Goal: Task Accomplishment & Management: Use online tool/utility

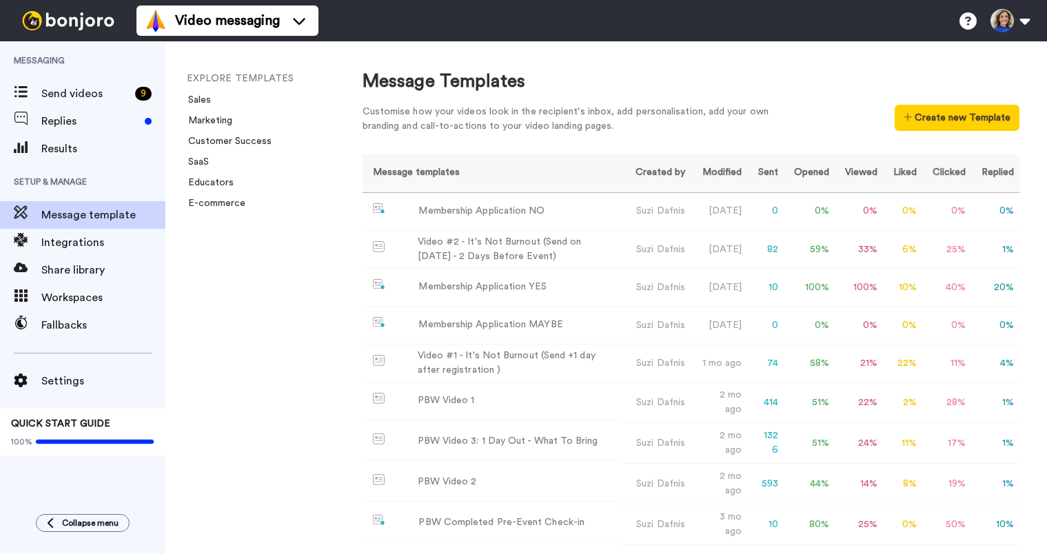
click at [114, 214] on span "Message template" at bounding box center [103, 215] width 124 height 17
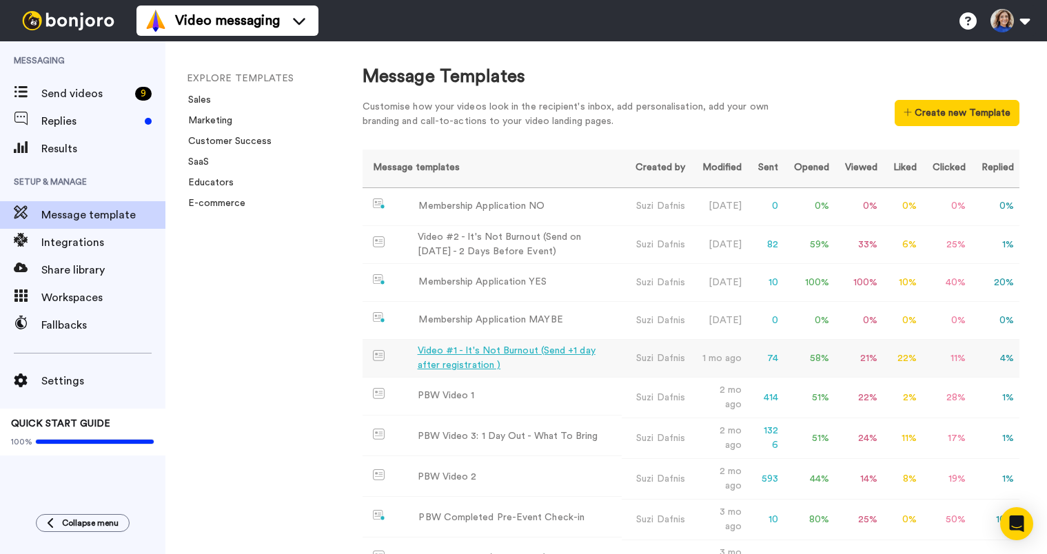
click at [486, 367] on div "Video #1 - It's Not Burnout (Send +1 day after registration )" at bounding box center [517, 358] width 199 height 29
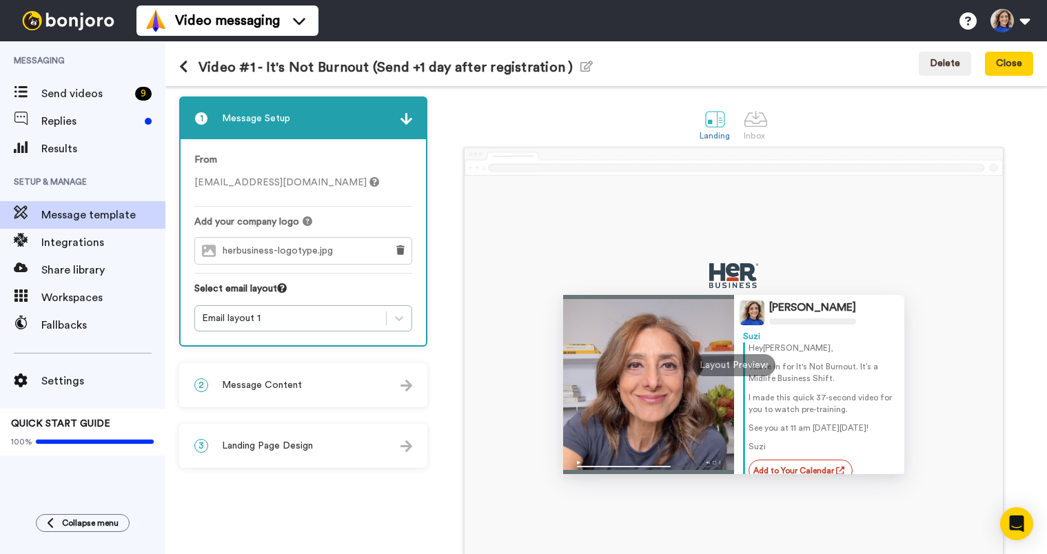
scroll to position [14, 0]
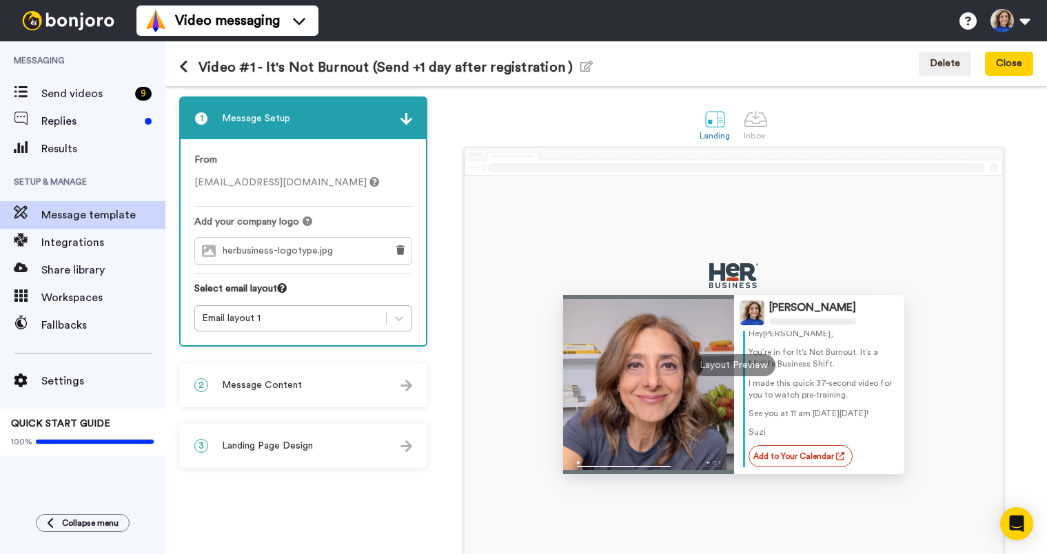
click at [270, 389] on span "Message Content" at bounding box center [262, 385] width 80 height 14
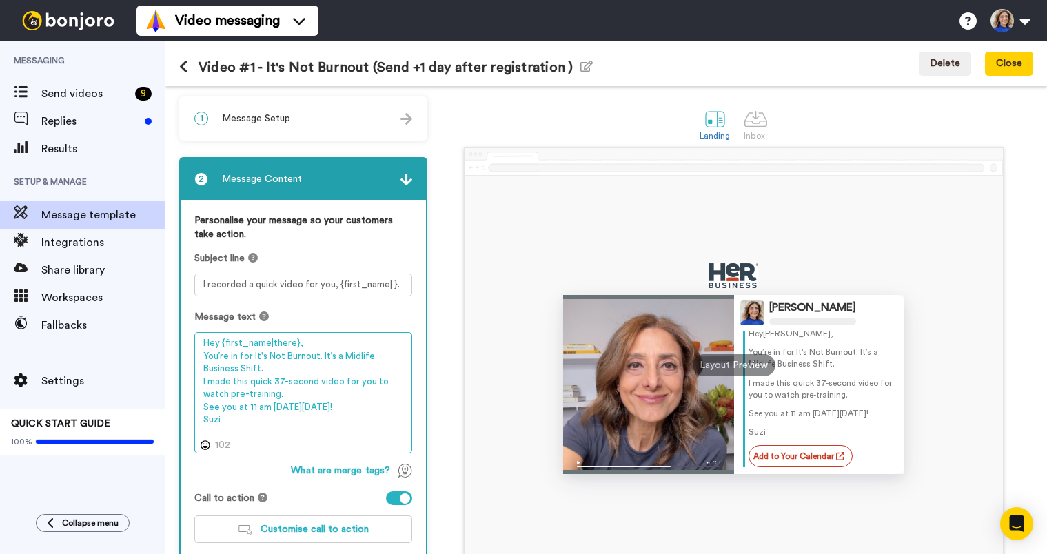
drag, startPoint x: 308, startPoint y: 408, endPoint x: 331, endPoint y: 409, distance: 22.8
click at [331, 409] on textarea "Hey {first_name|there}, You’re in for It's Not Burnout. It’s a Midlife Business…" at bounding box center [303, 392] width 218 height 121
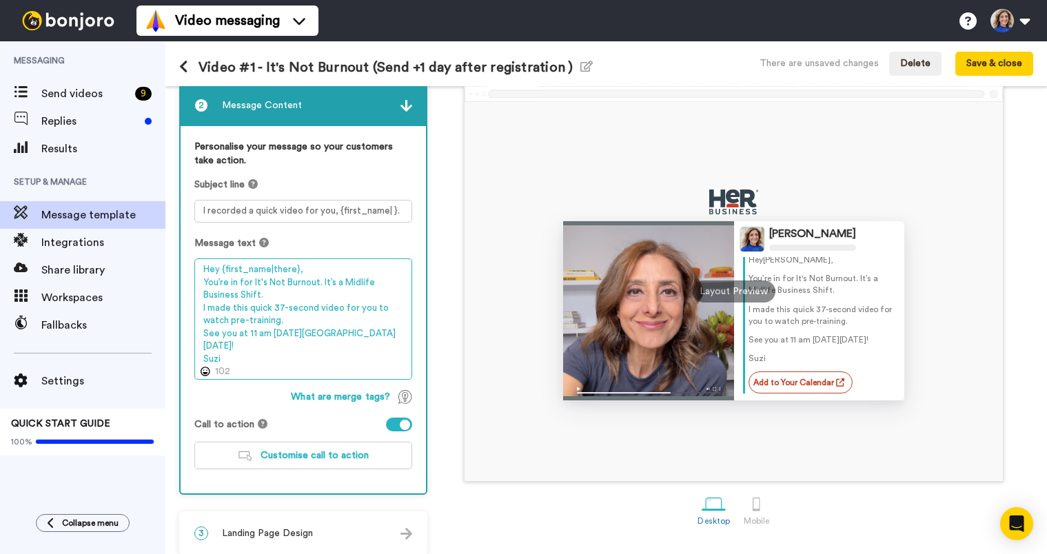
scroll to position [85, 0]
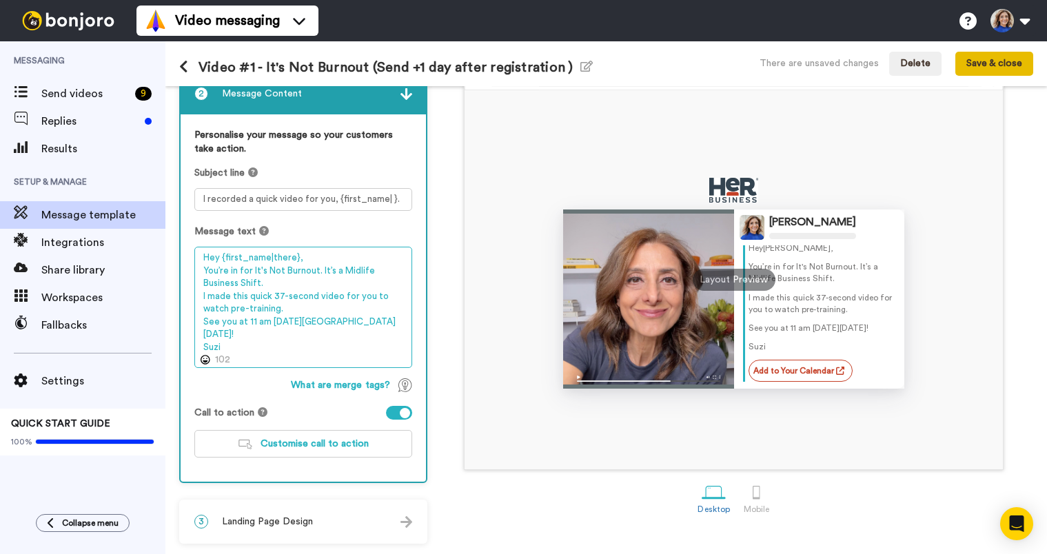
type textarea "Hey {first_name|there}, You’re in for It's Not Burnout. It’s a Midlife Business…"
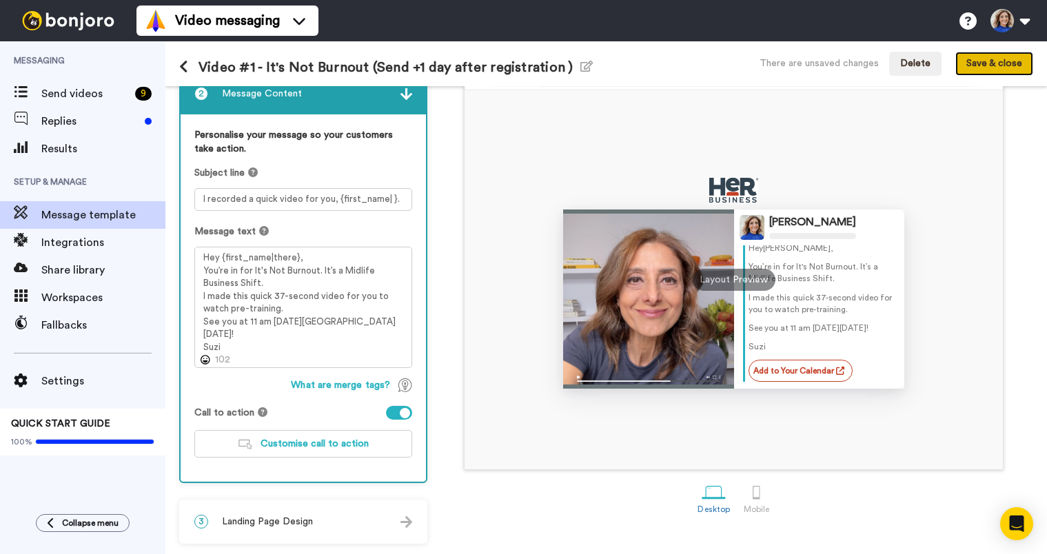
click at [989, 59] on button "Save & close" at bounding box center [994, 64] width 78 height 25
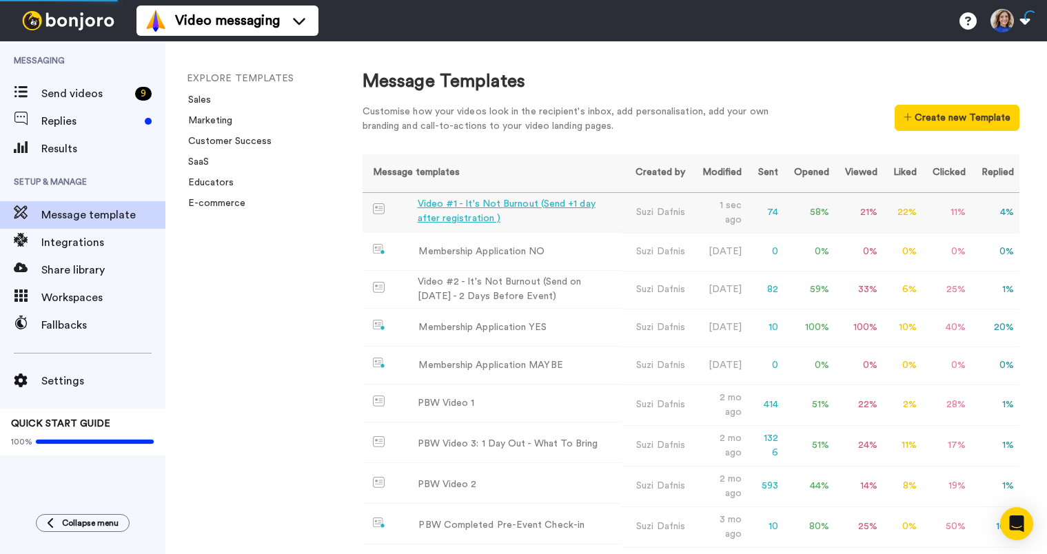
click at [527, 203] on div "Video #1 - It's Not Burnout (Send +1 day after registration )" at bounding box center [517, 211] width 199 height 29
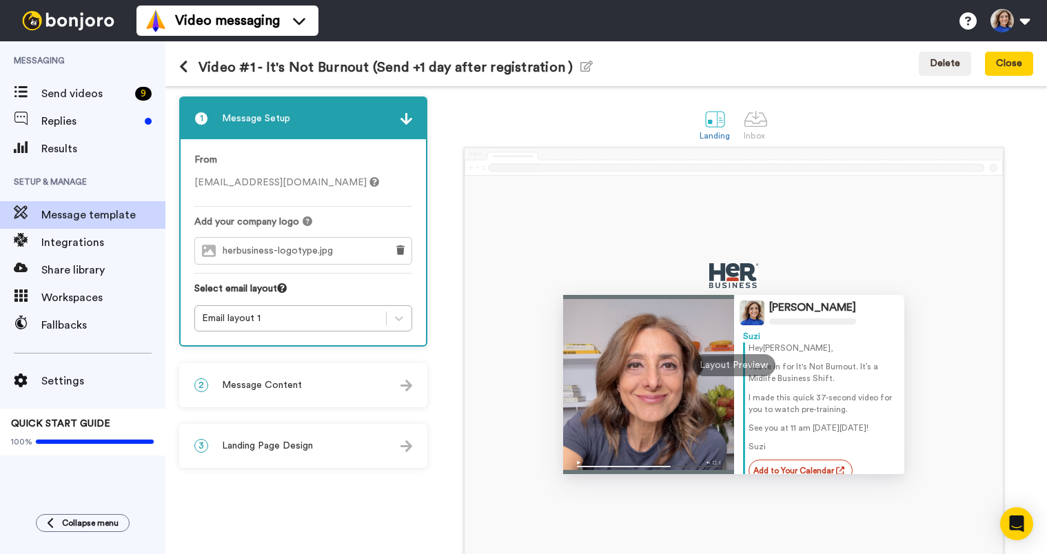
click at [276, 385] on span "Message Content" at bounding box center [262, 385] width 80 height 14
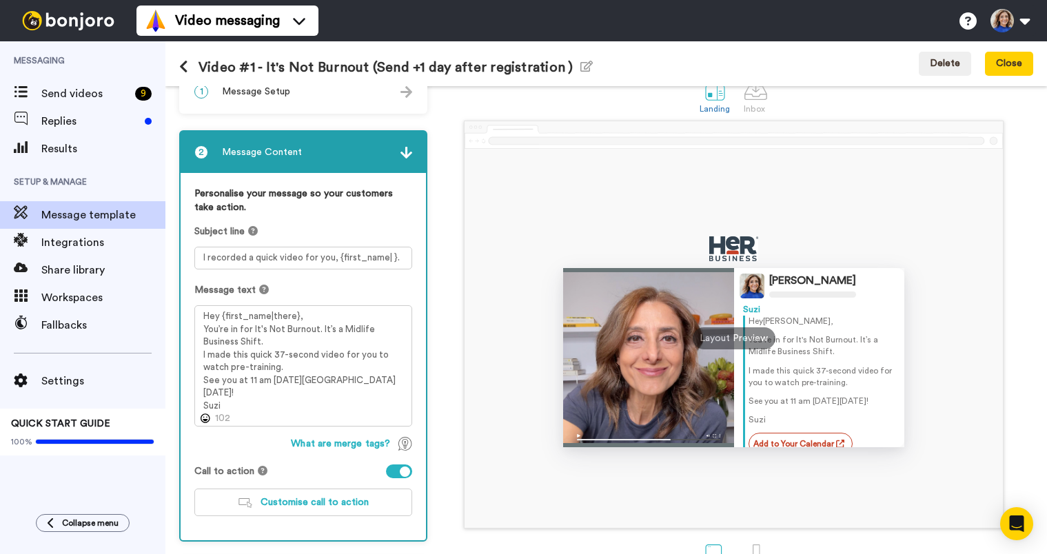
scroll to position [37, 0]
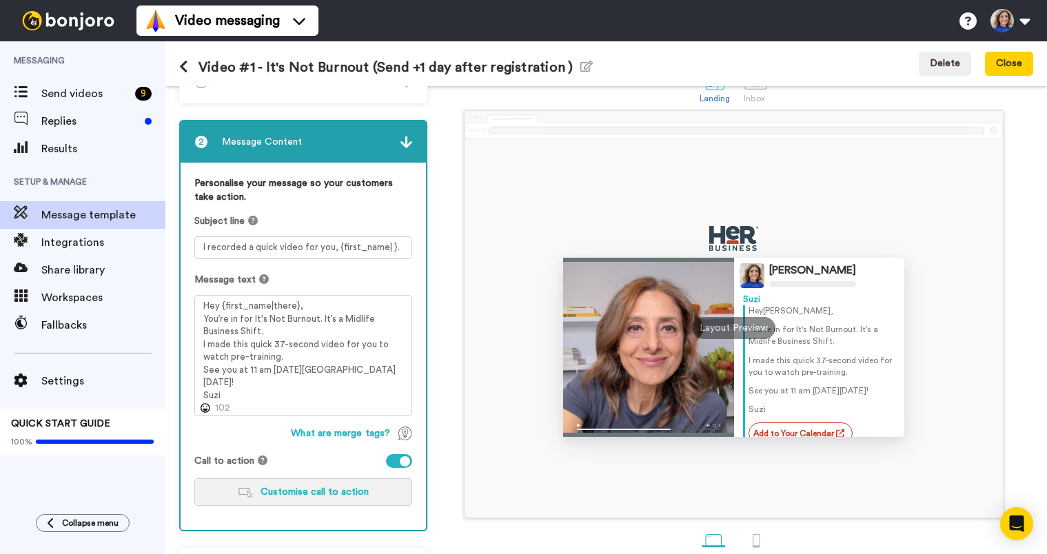
click at [298, 494] on span "Customise call to action" at bounding box center [315, 492] width 108 height 10
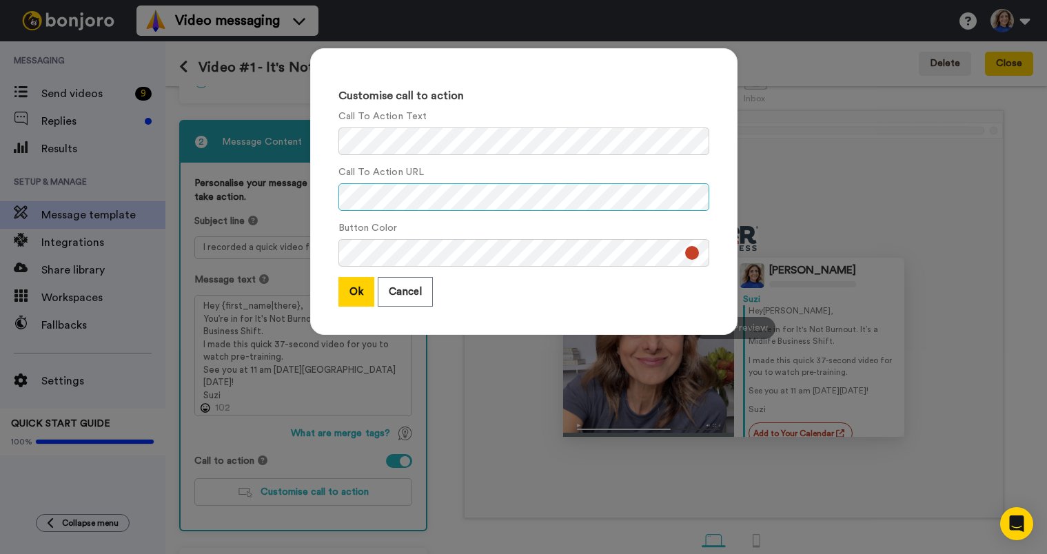
click at [247, 188] on div "Customise call to action Call To Action Text Call To Action URL Button Color Ok…" at bounding box center [523, 277] width 1047 height 554
click at [349, 289] on button "Ok" at bounding box center [356, 292] width 36 height 30
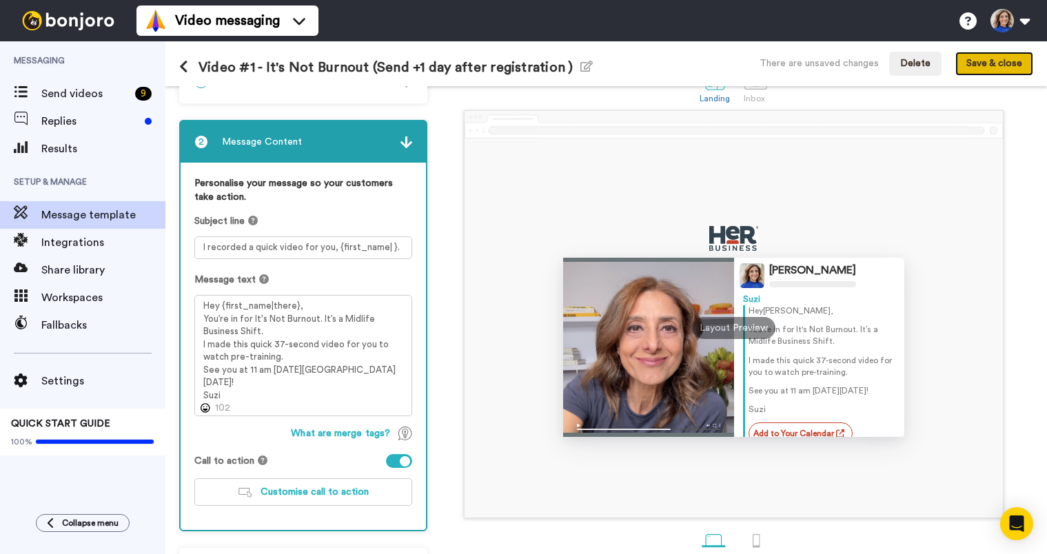
click at [1005, 58] on button "Save & close" at bounding box center [994, 64] width 78 height 25
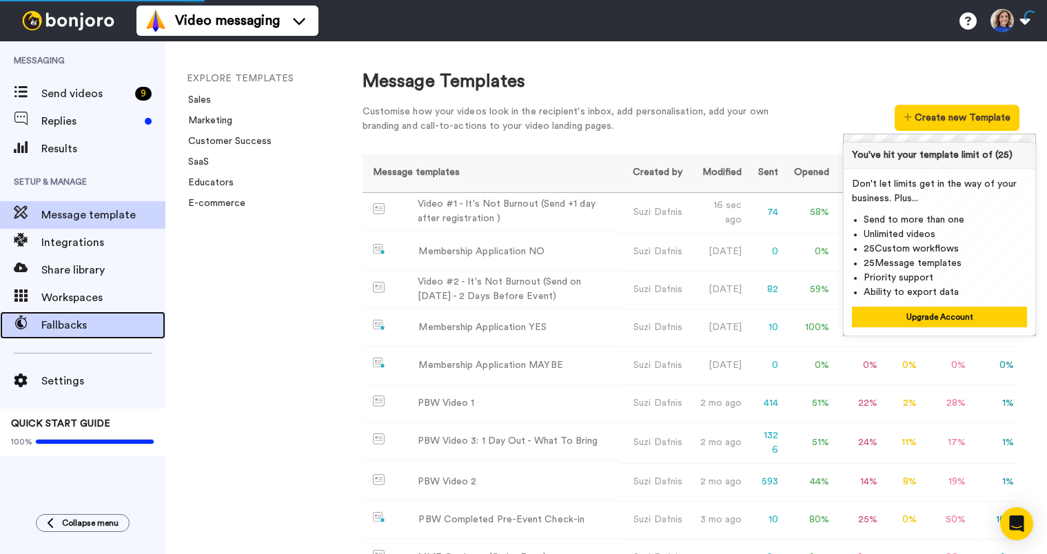
click at [50, 323] on span "Fallbacks" at bounding box center [103, 325] width 124 height 17
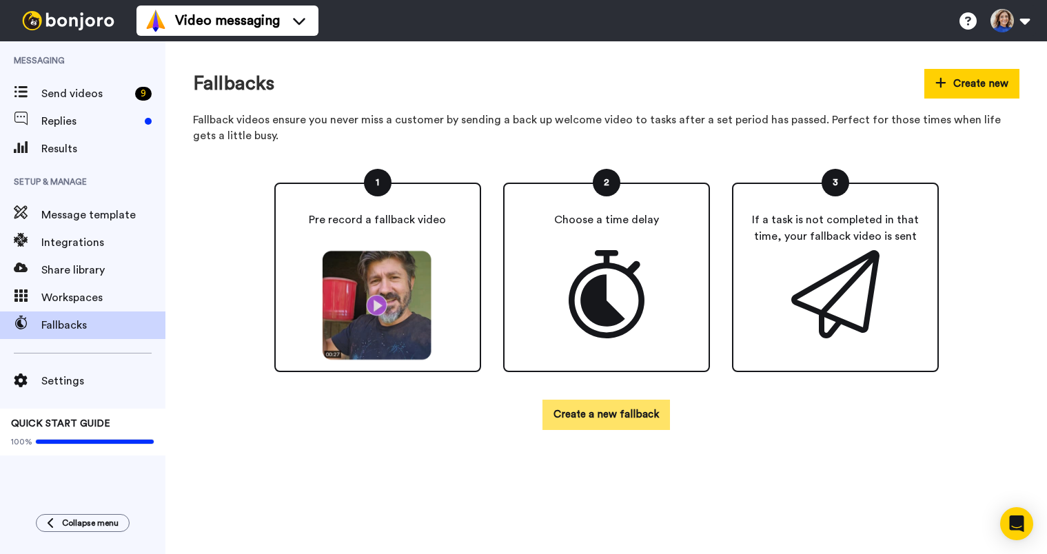
click at [640, 416] on button "Create a new fallback" at bounding box center [607, 415] width 128 height 30
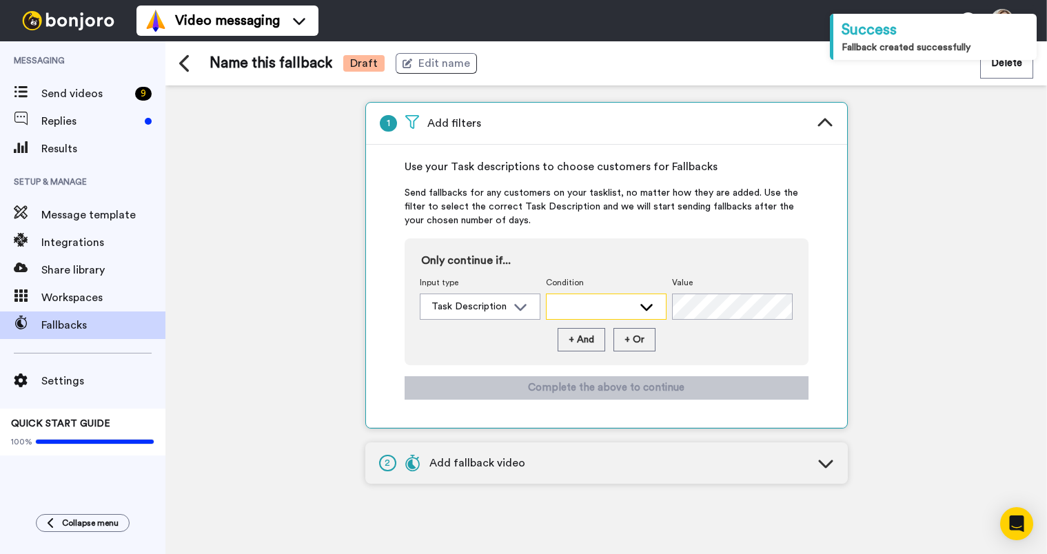
click at [578, 307] on div at bounding box center [595, 307] width 75 height 14
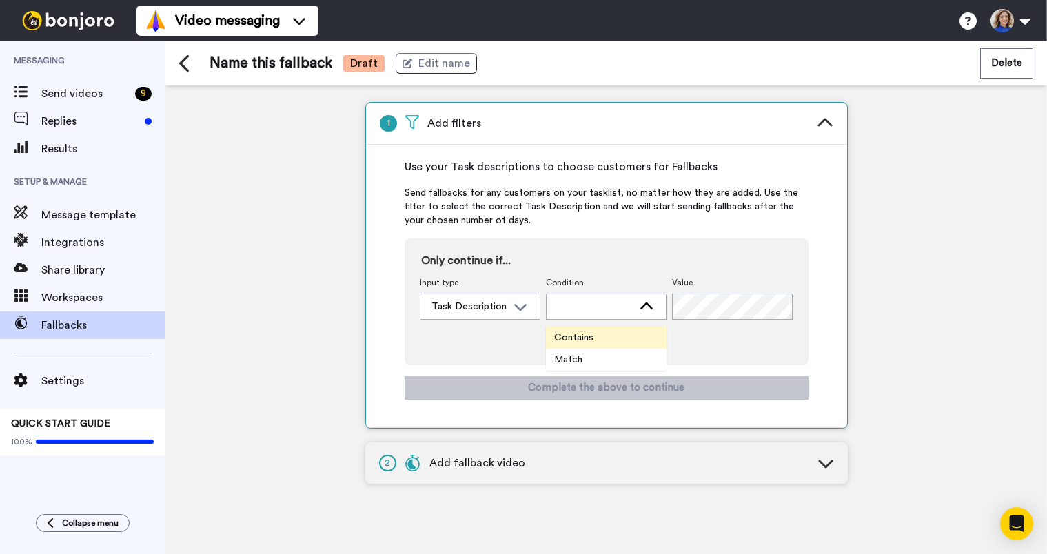
click at [580, 341] on span "Contains" at bounding box center [574, 338] width 56 height 14
drag, startPoint x: 277, startPoint y: 173, endPoint x: 226, endPoint y: 185, distance: 52.3
click at [277, 173] on div "1 Add filters Use your Task descriptions to choose customers for Fallbacks Send…" at bounding box center [606, 319] width 882 height 469
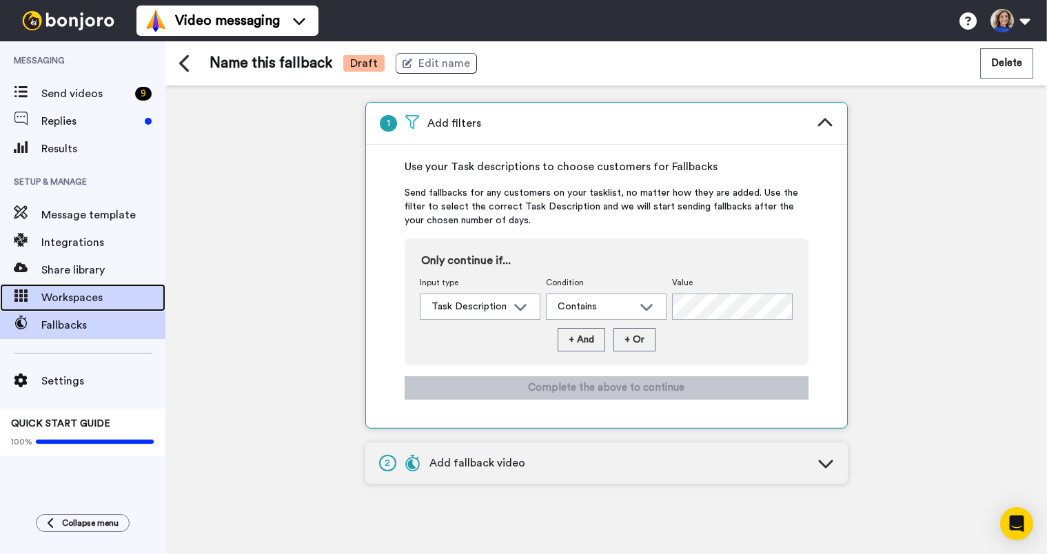
click at [89, 292] on span "Workspaces" at bounding box center [103, 298] width 124 height 17
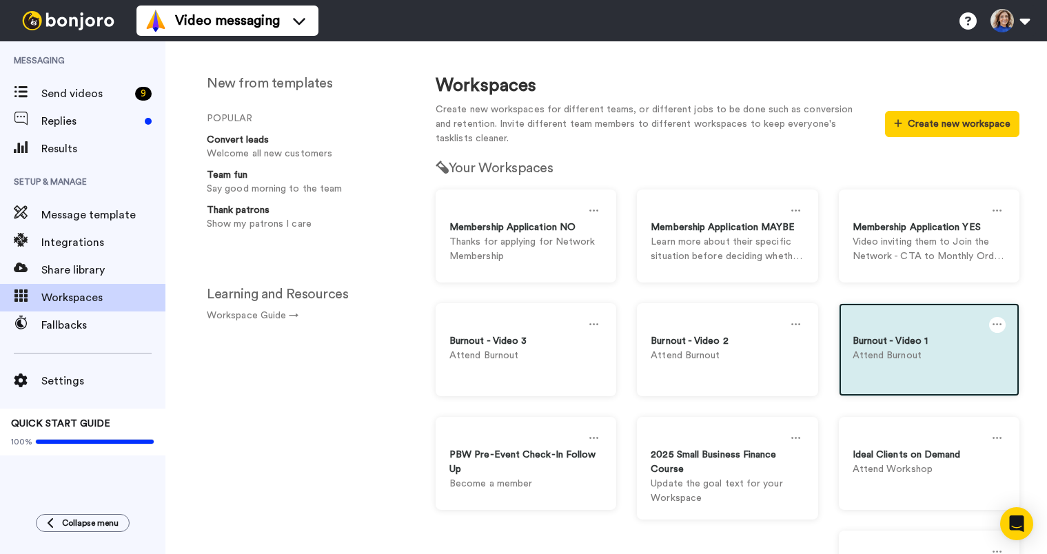
click at [917, 362] on p "Attend Burnout" at bounding box center [929, 356] width 153 height 14
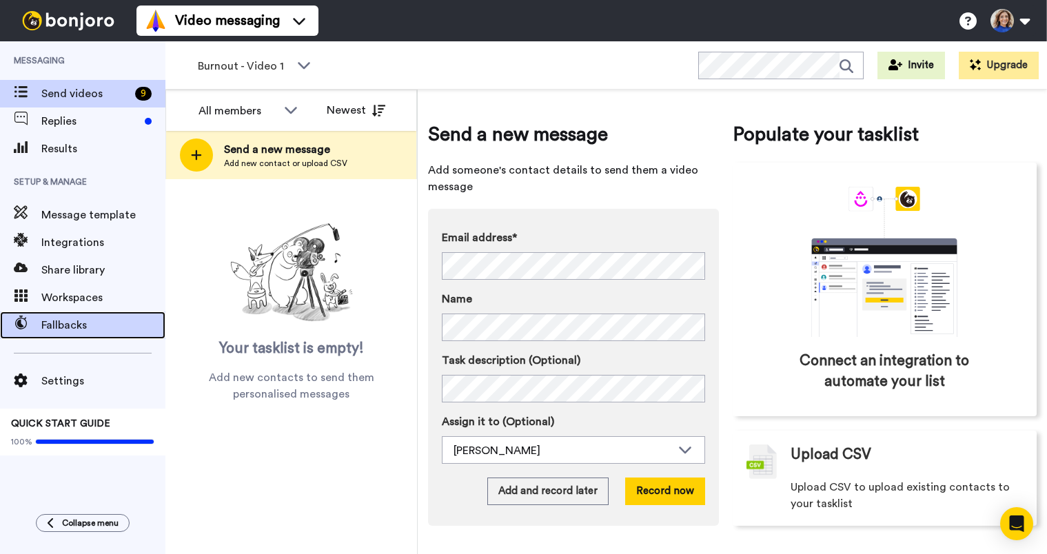
click at [72, 331] on span "Fallbacks" at bounding box center [103, 325] width 124 height 17
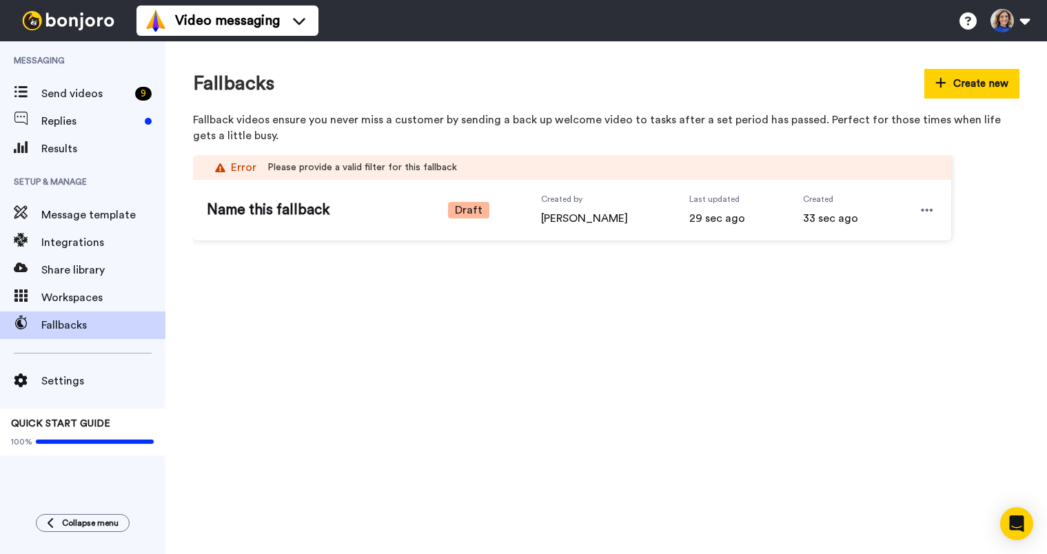
click at [470, 214] on span "Draft" at bounding box center [468, 210] width 41 height 17
click at [780, 223] on div "Name this fallback Draft Created by [PERSON_NAME] Last updated 29 sec ago Creat…" at bounding box center [572, 210] width 758 height 61
click at [927, 206] on icon at bounding box center [927, 210] width 12 height 14
click at [893, 230] on span "Edit" at bounding box center [900, 234] width 18 height 14
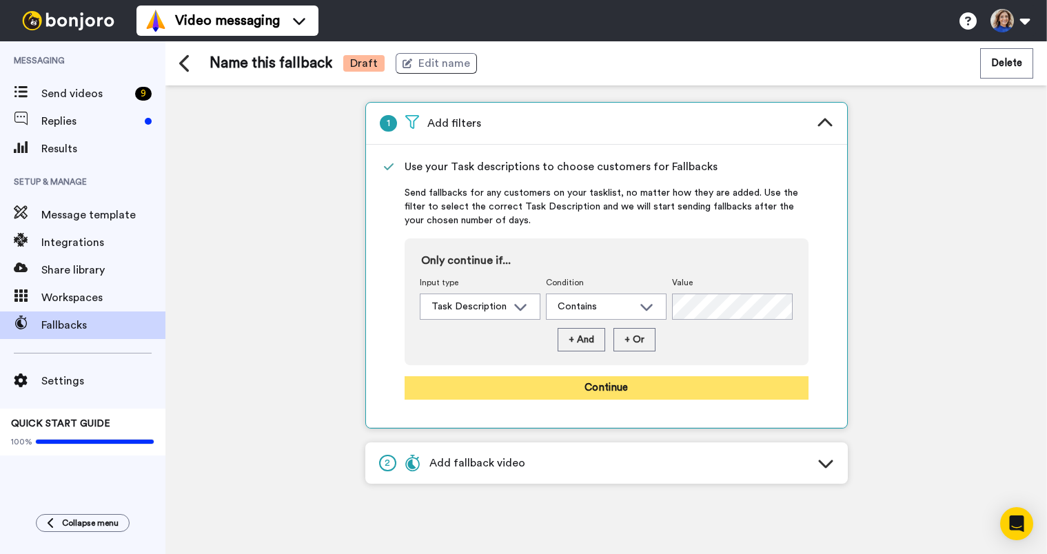
click at [610, 390] on button "Continue" at bounding box center [607, 387] width 404 height 23
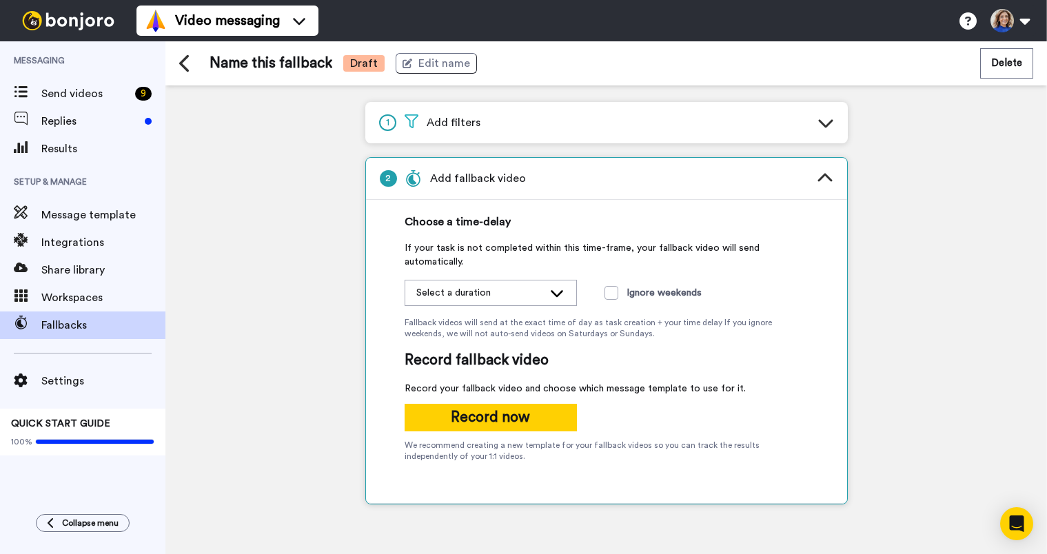
click at [512, 294] on div "Select a duration" at bounding box center [479, 293] width 127 height 14
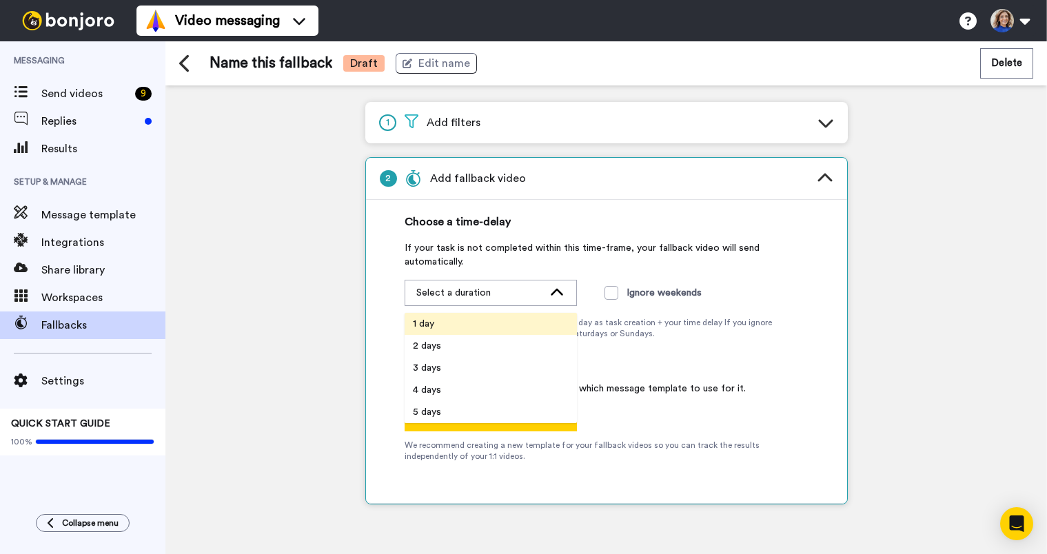
click at [447, 325] on li "1 day" at bounding box center [491, 324] width 172 height 22
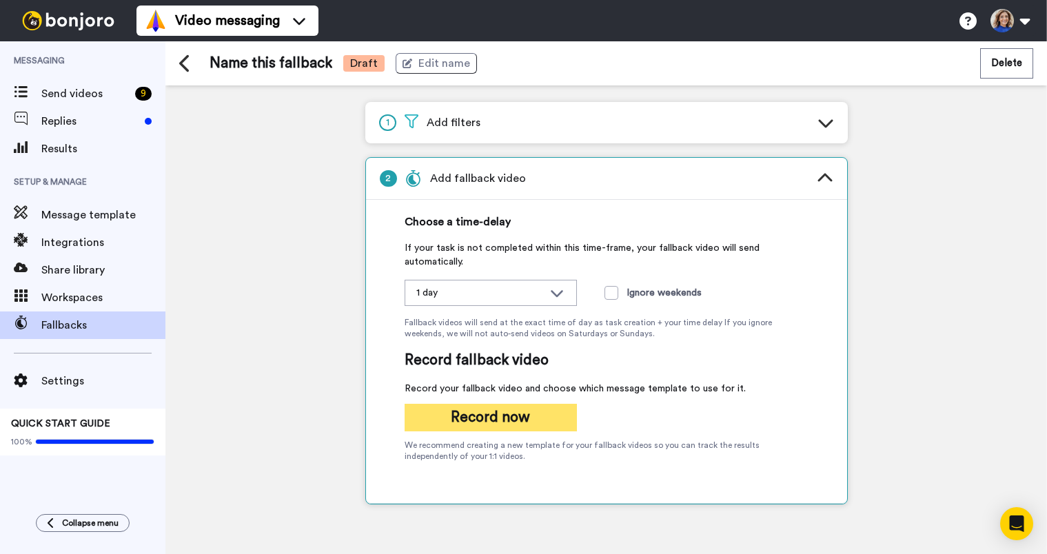
click at [502, 418] on button "Record now" at bounding box center [491, 418] width 172 height 28
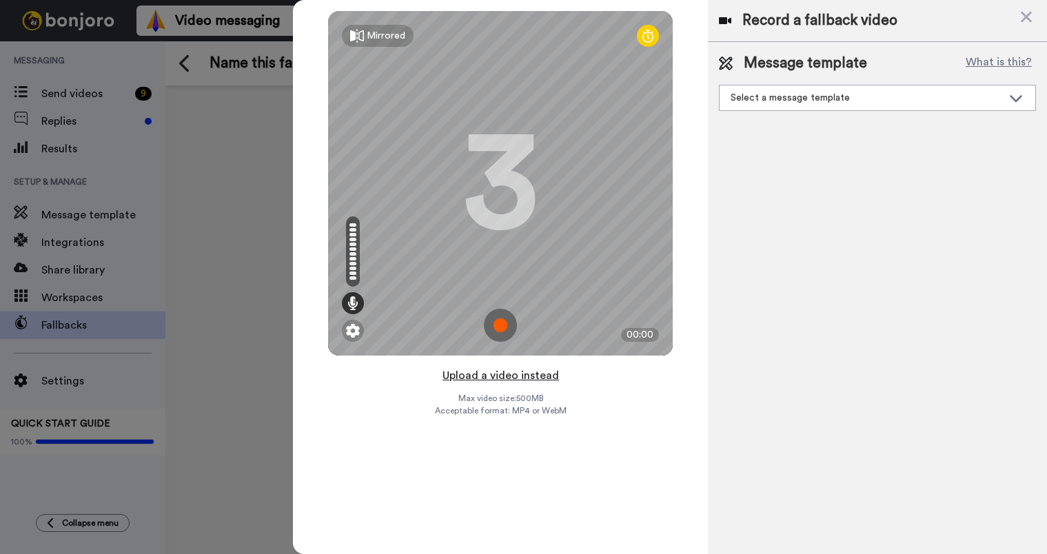
click at [489, 377] on button "Upload a video instead" at bounding box center [500, 376] width 125 height 18
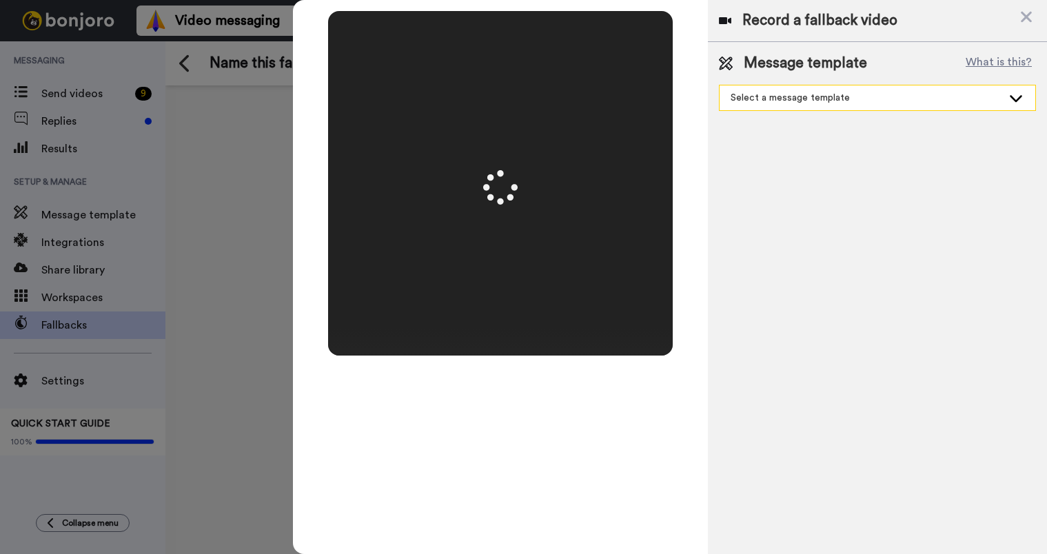
click at [845, 99] on div "Select a message template" at bounding box center [867, 98] width 272 height 14
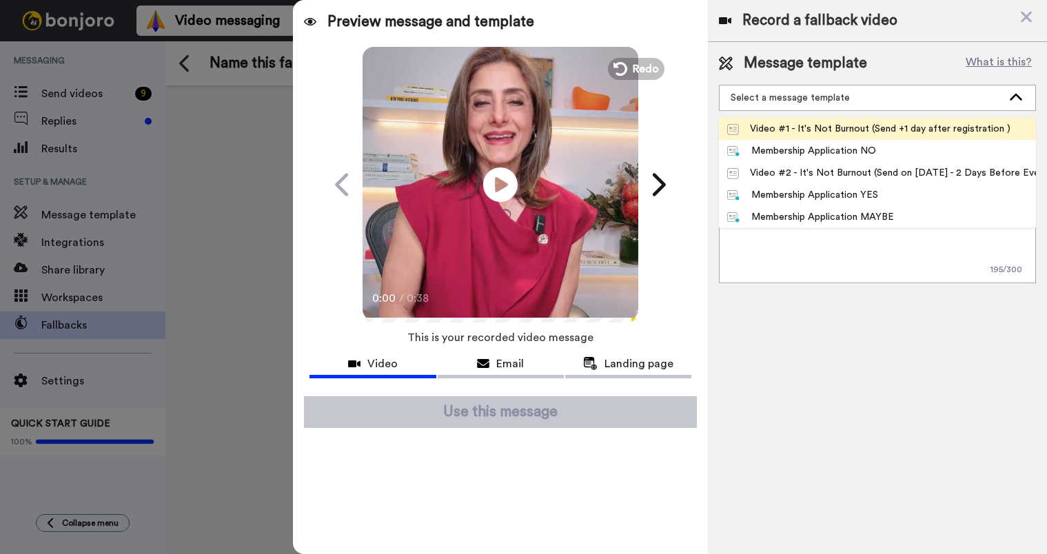
click at [836, 129] on div "Video #1 - It's Not Burnout (Send +1 day after registration )" at bounding box center [868, 129] width 283 height 14
type textarea "Hey {first_name|there}, You’re in for It's Not Burnout. It’s a Midlife Business…"
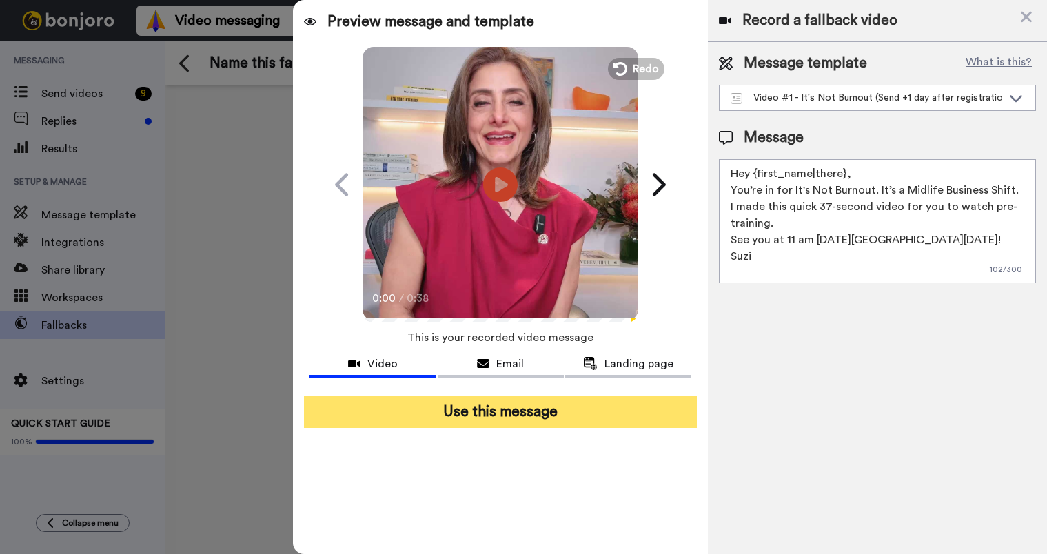
click at [543, 409] on button "Use this message" at bounding box center [500, 412] width 393 height 32
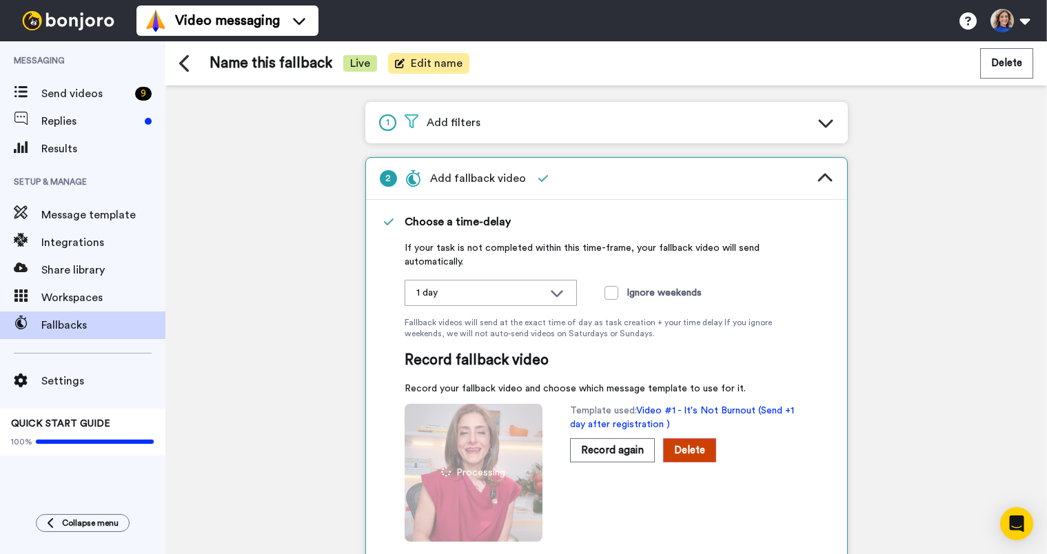
click at [432, 60] on span "Edit name" at bounding box center [437, 63] width 52 height 17
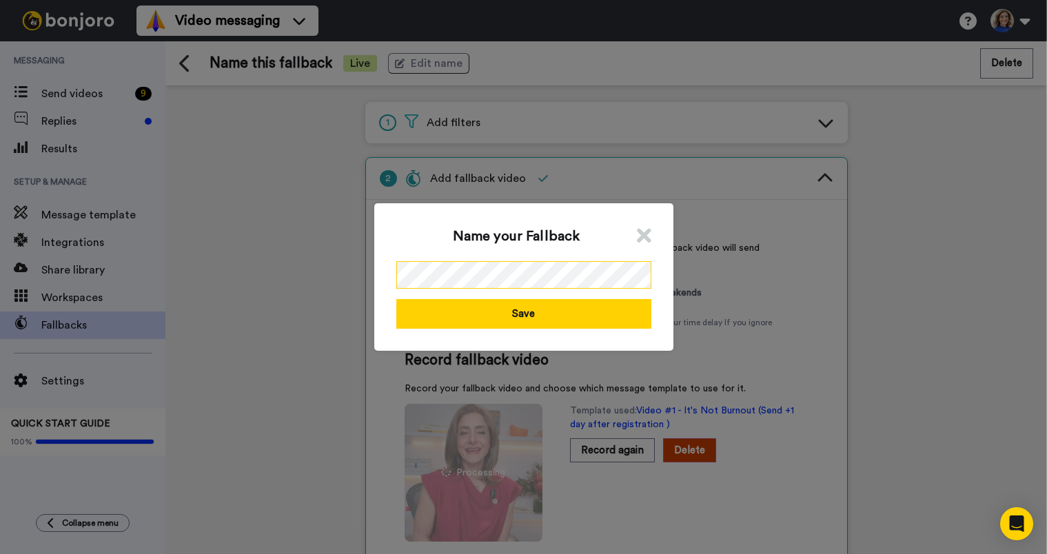
click at [320, 263] on div "Name your Fallback Save" at bounding box center [523, 277] width 1047 height 554
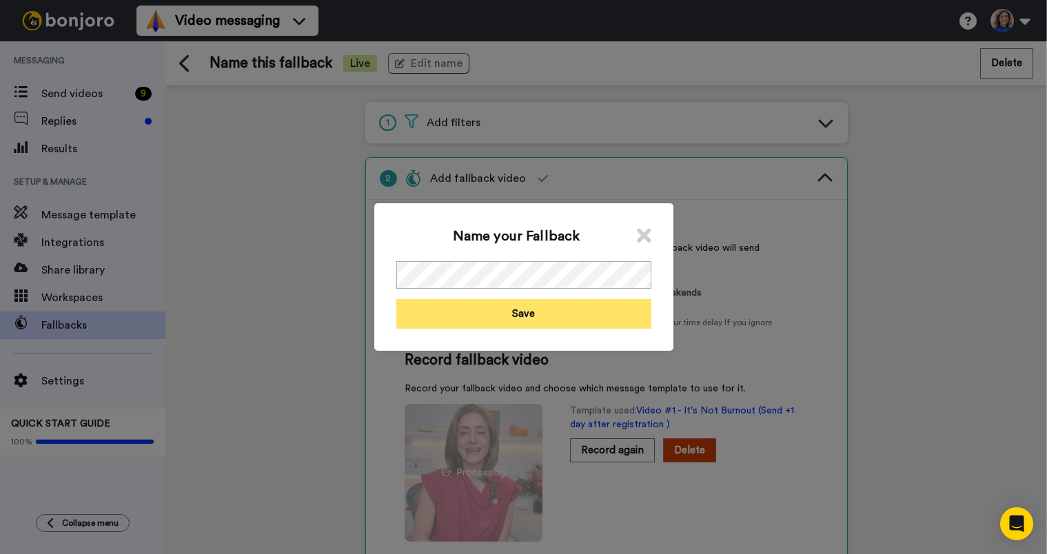
click at [497, 308] on button "Save" at bounding box center [523, 314] width 255 height 30
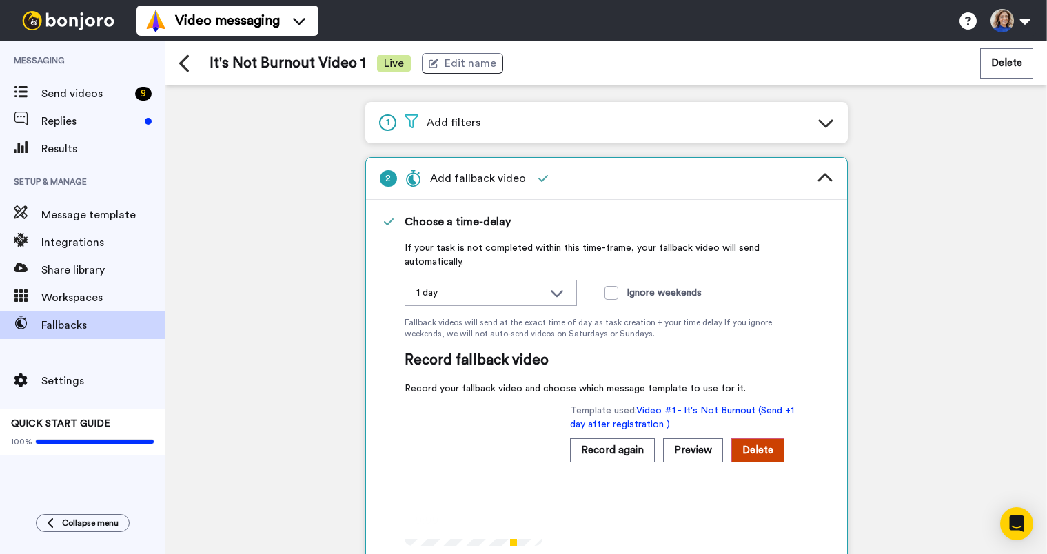
click at [189, 66] on icon at bounding box center [185, 63] width 12 height 19
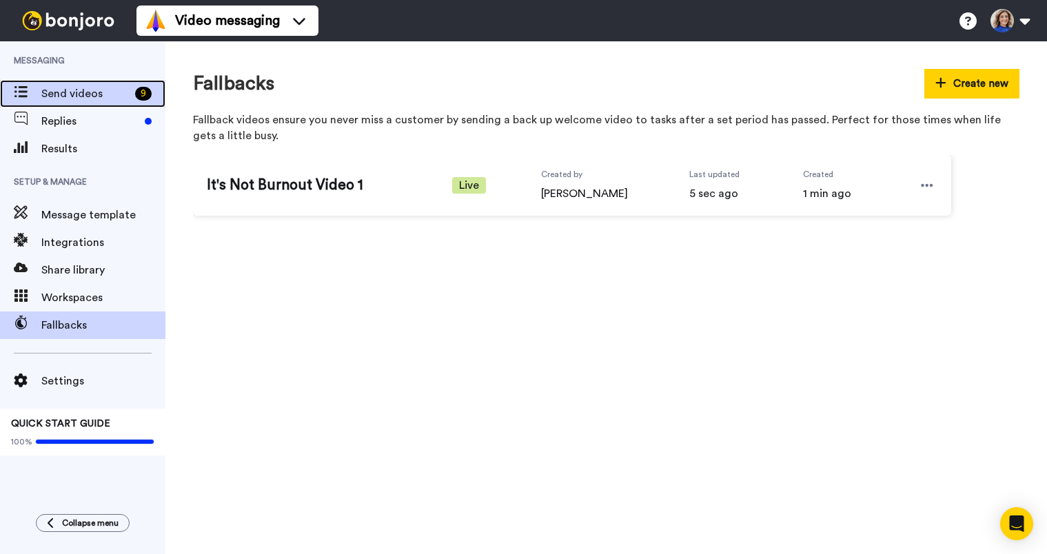
click at [80, 91] on span "Send videos" at bounding box center [85, 93] width 88 height 17
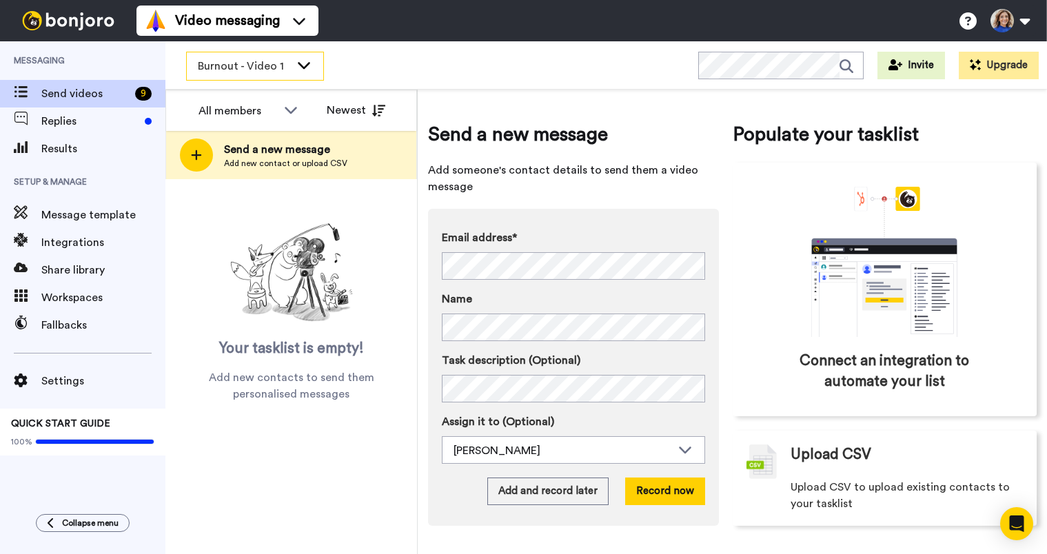
click at [272, 63] on span "Burnout - Video 1" at bounding box center [244, 66] width 92 height 17
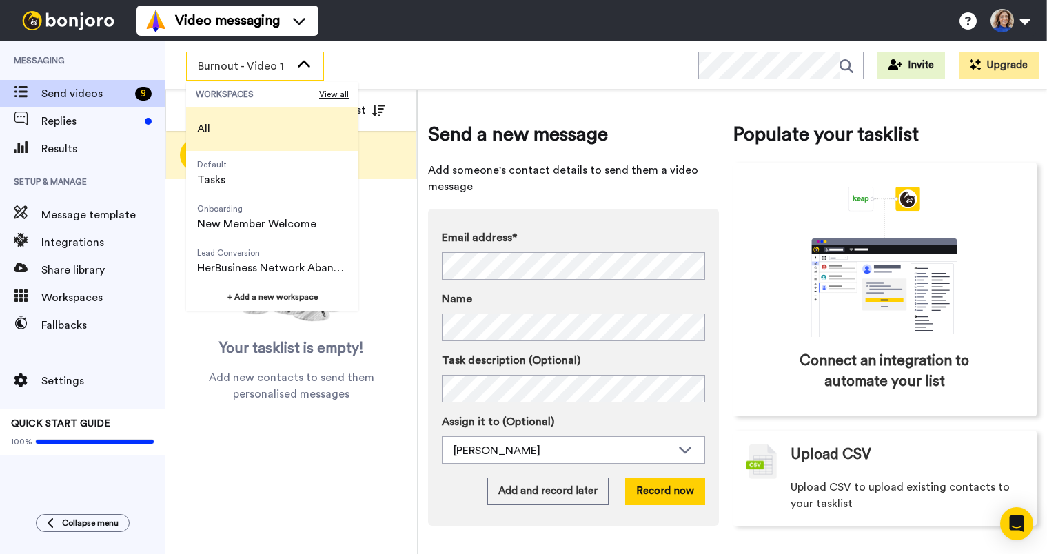
click at [225, 133] on li "All" at bounding box center [272, 129] width 172 height 44
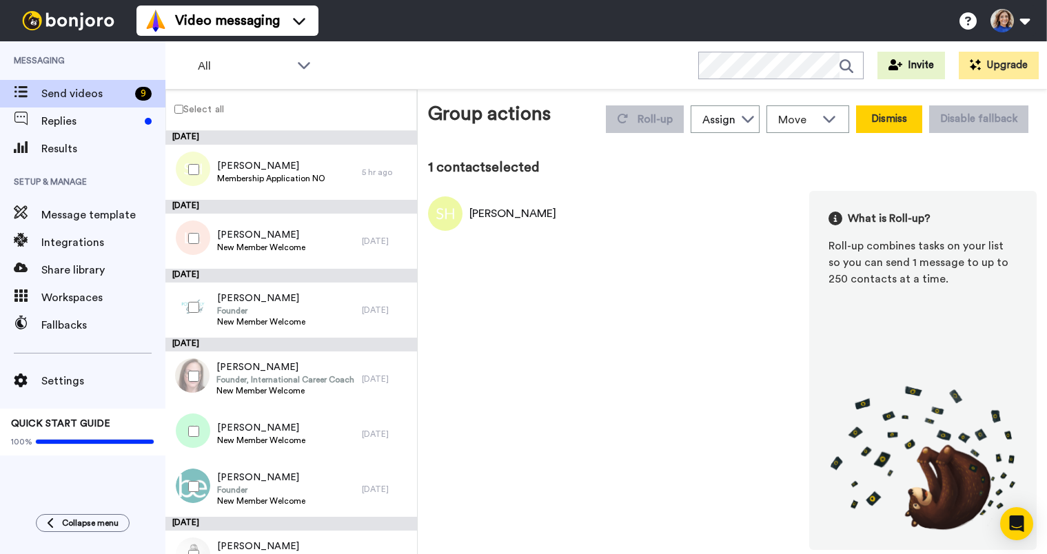
click at [904, 119] on button "Dismiss" at bounding box center [889, 119] width 66 height 28
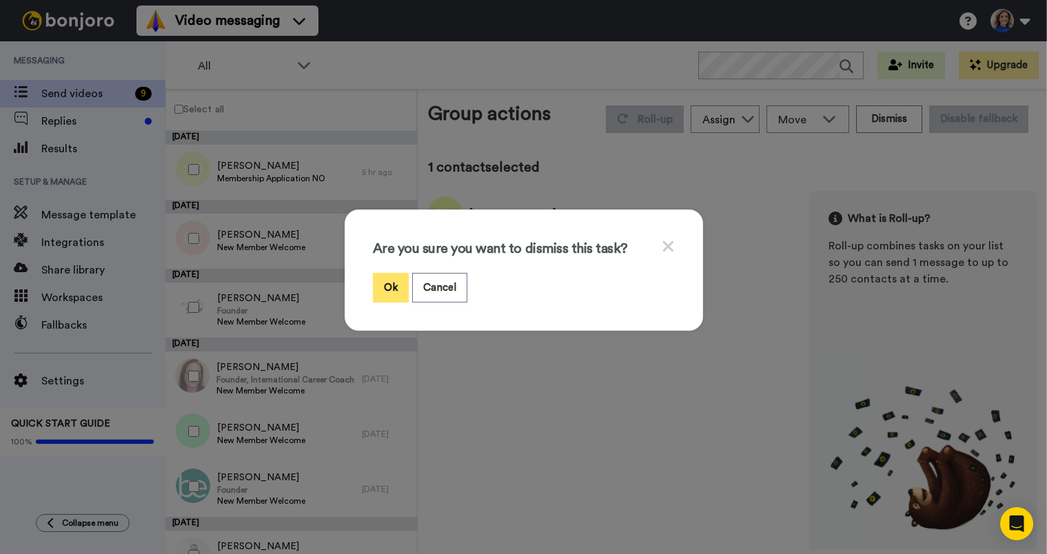
click at [381, 281] on button "Ok" at bounding box center [391, 288] width 36 height 30
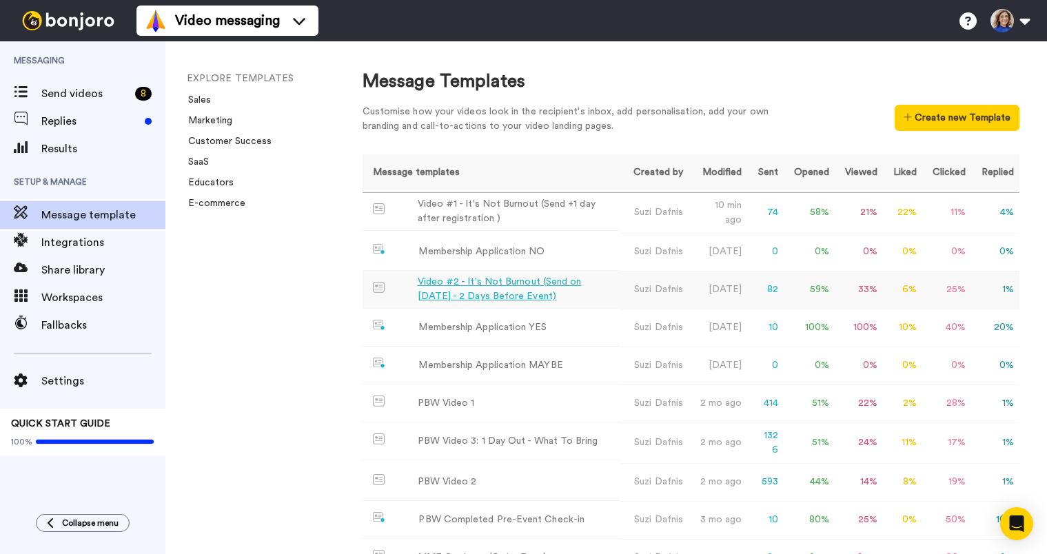
click at [507, 287] on div "Video #2 - It's Not Burnout (Send on 1 September - 2 Days Before Event)" at bounding box center [516, 289] width 196 height 29
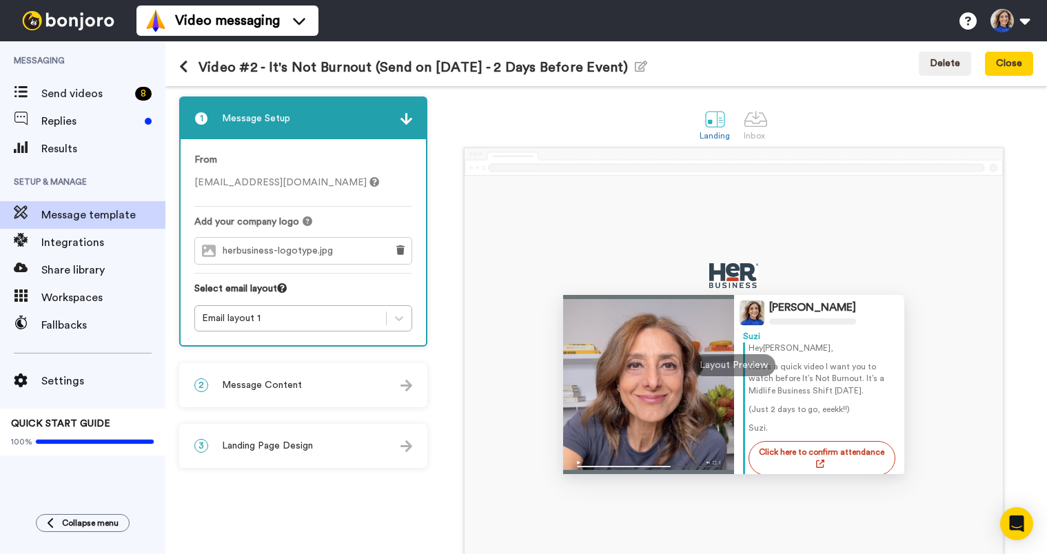
click at [288, 385] on span "Message Content" at bounding box center [262, 385] width 80 height 14
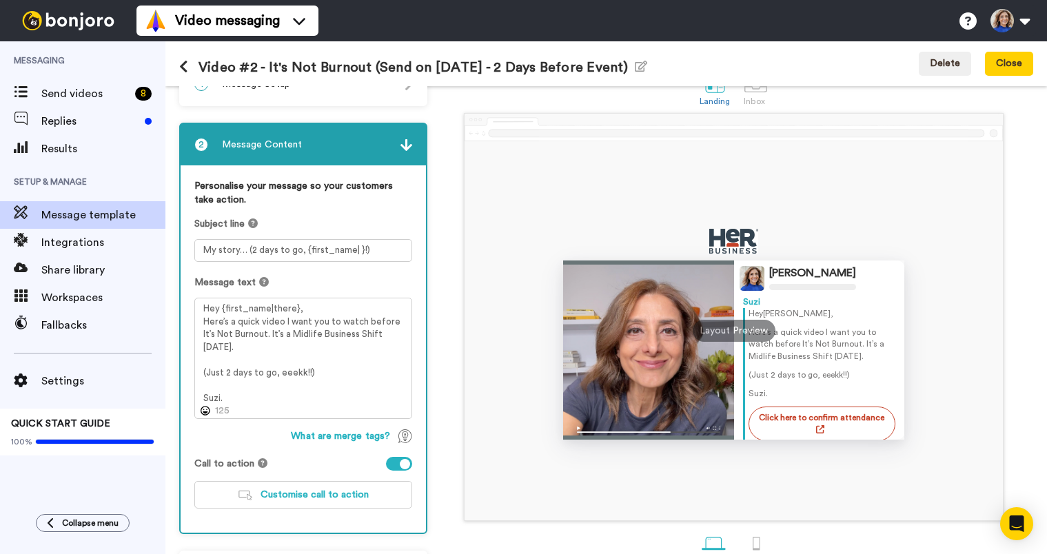
scroll to position [85, 0]
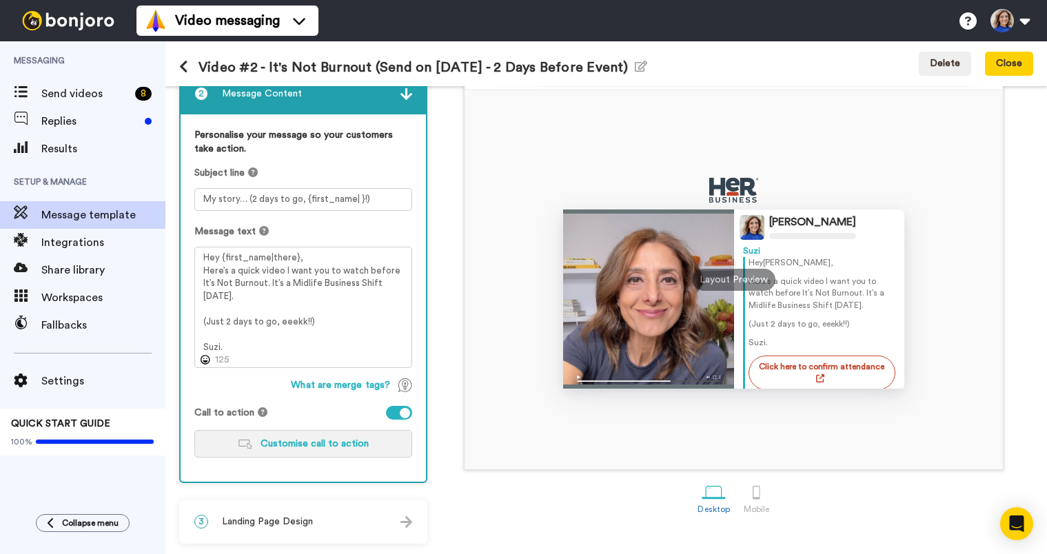
click at [293, 453] on button "Customise call to action" at bounding box center [303, 444] width 218 height 28
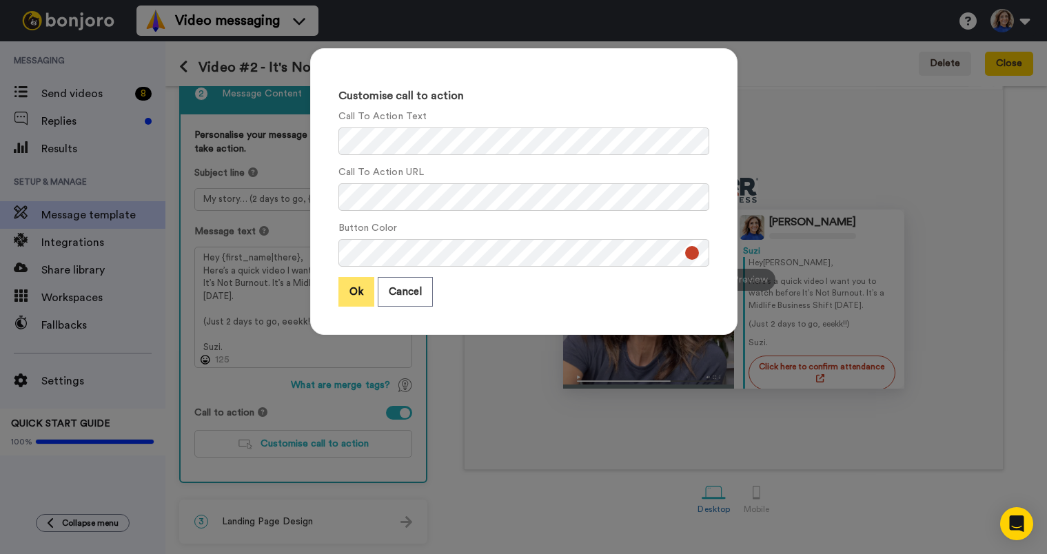
click at [352, 298] on button "Ok" at bounding box center [356, 292] width 36 height 30
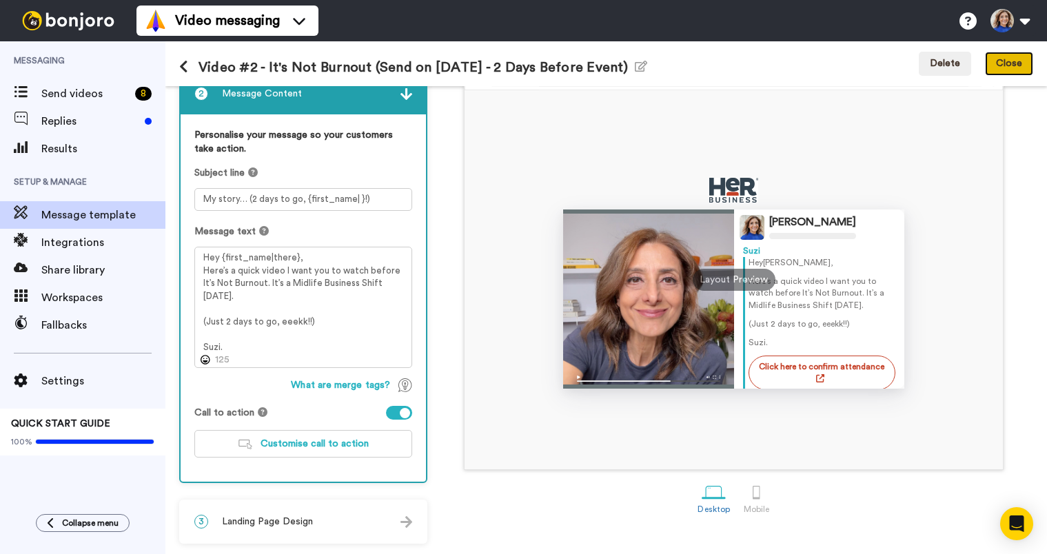
click at [1020, 64] on button "Close" at bounding box center [1009, 64] width 48 height 25
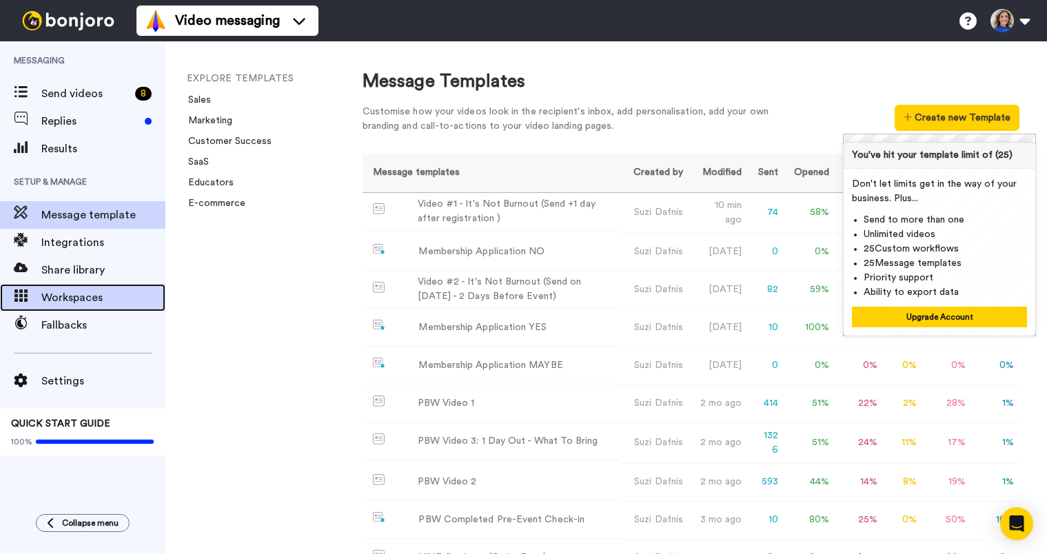
click at [88, 304] on span "Workspaces" at bounding box center [103, 298] width 124 height 17
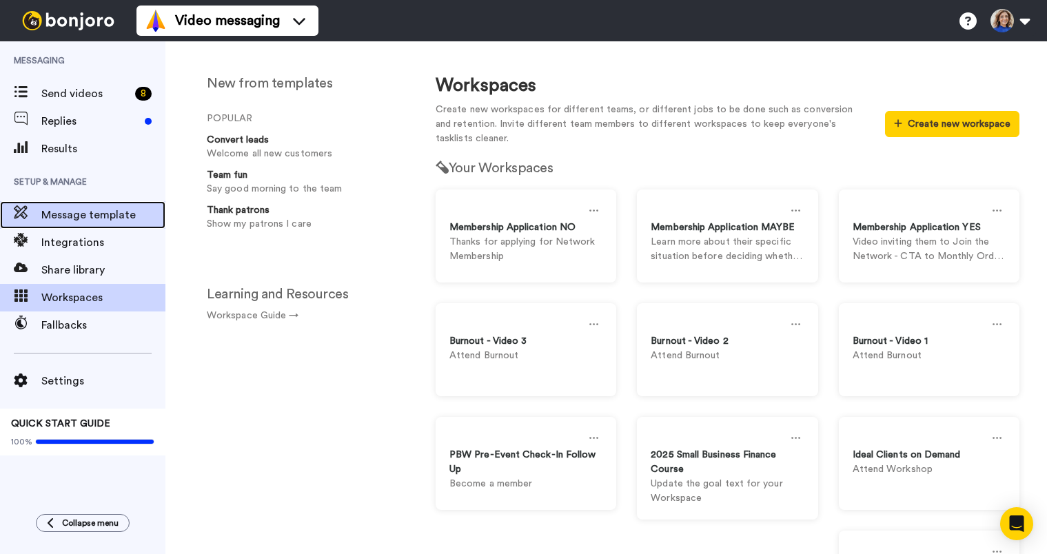
click at [74, 208] on span "Message template" at bounding box center [103, 215] width 124 height 17
